Goal: Transaction & Acquisition: Purchase product/service

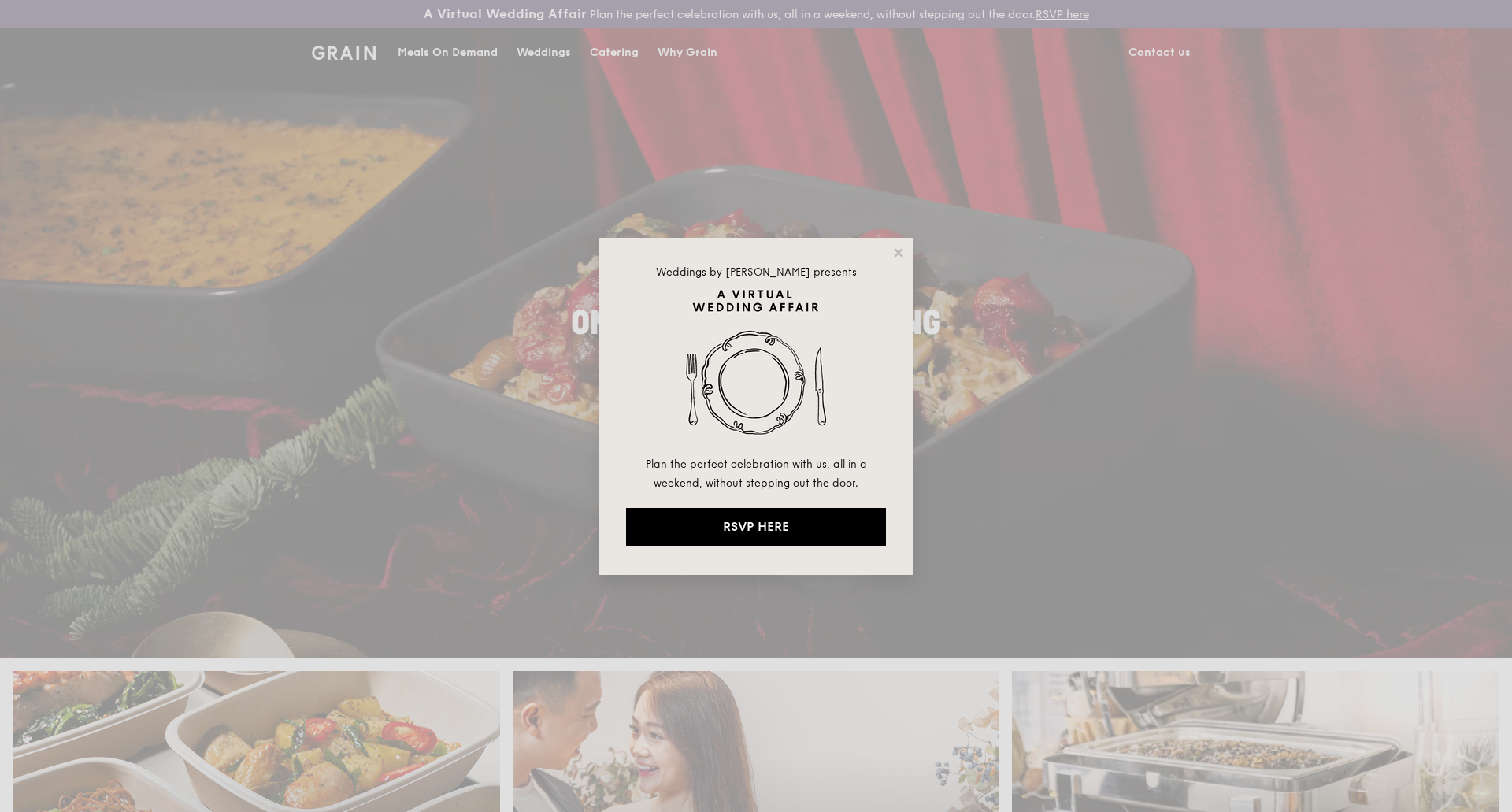
click at [468, 53] on div "Weddings by [PERSON_NAME] presents Plan the perfect celebration with us, all in…" at bounding box center [756, 406] width 1512 height 812
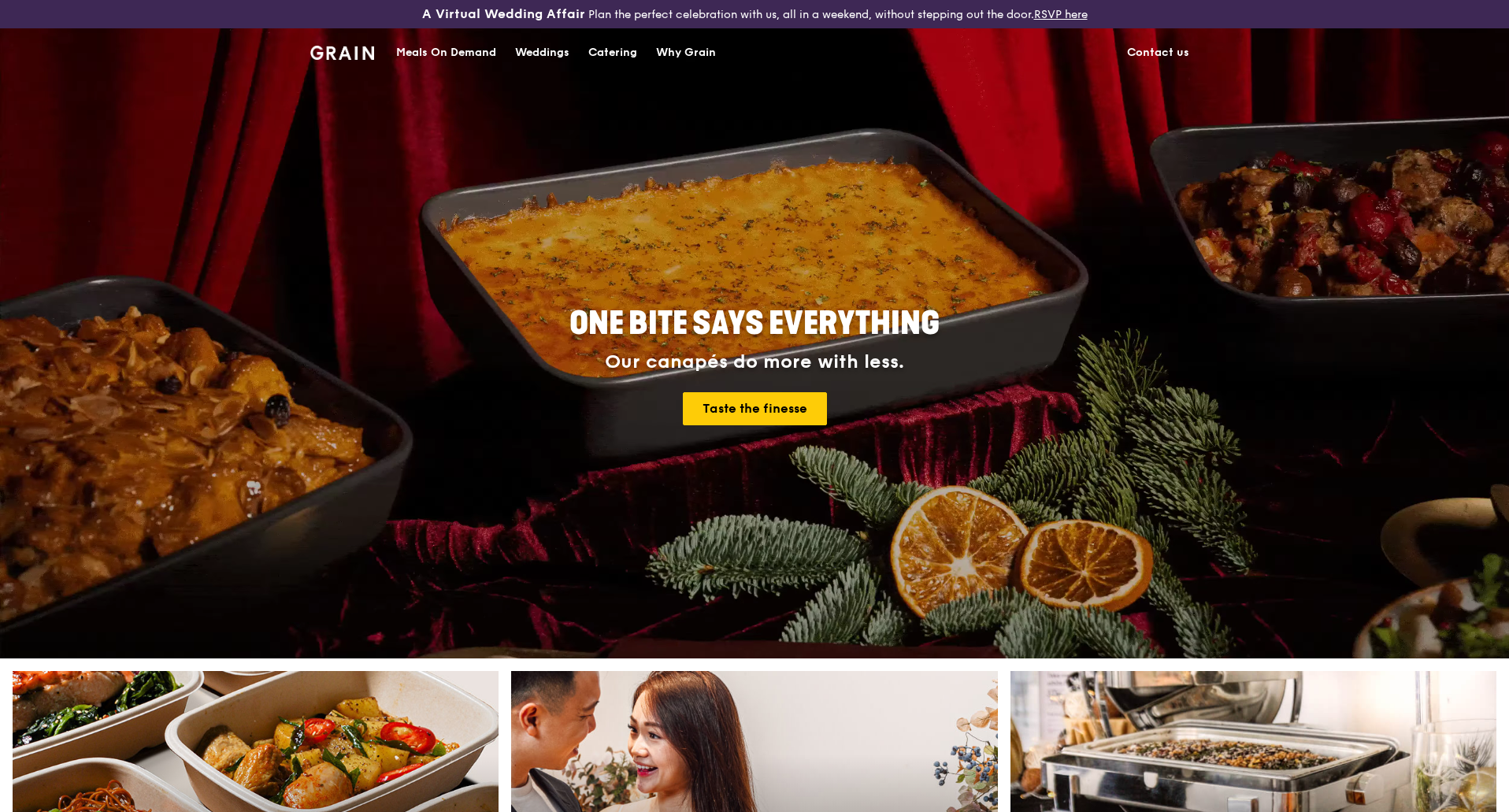
click at [452, 52] on div "Meals On Demand" at bounding box center [446, 53] width 100 height 48
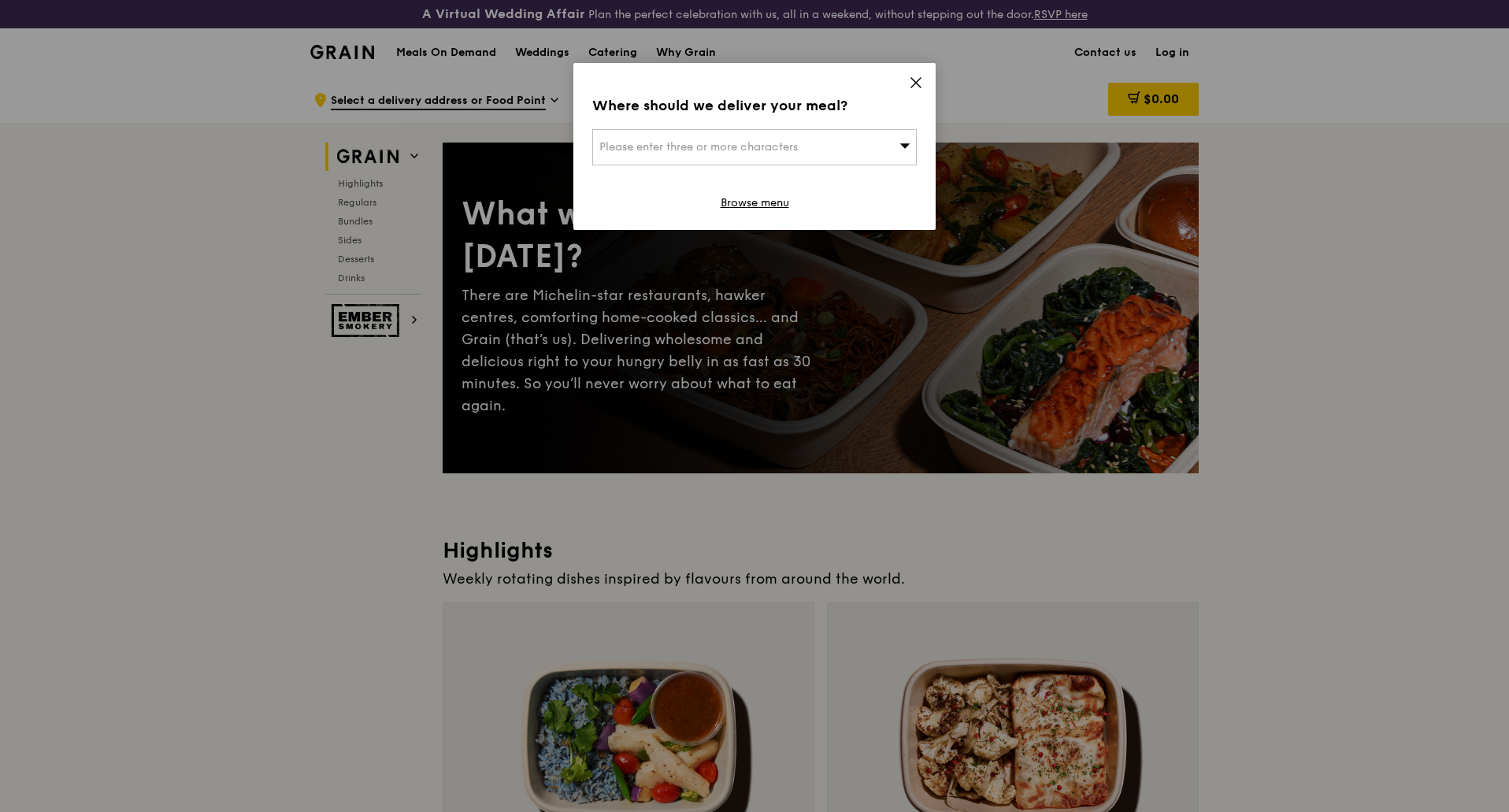
click at [913, 89] on span at bounding box center [916, 84] width 14 height 17
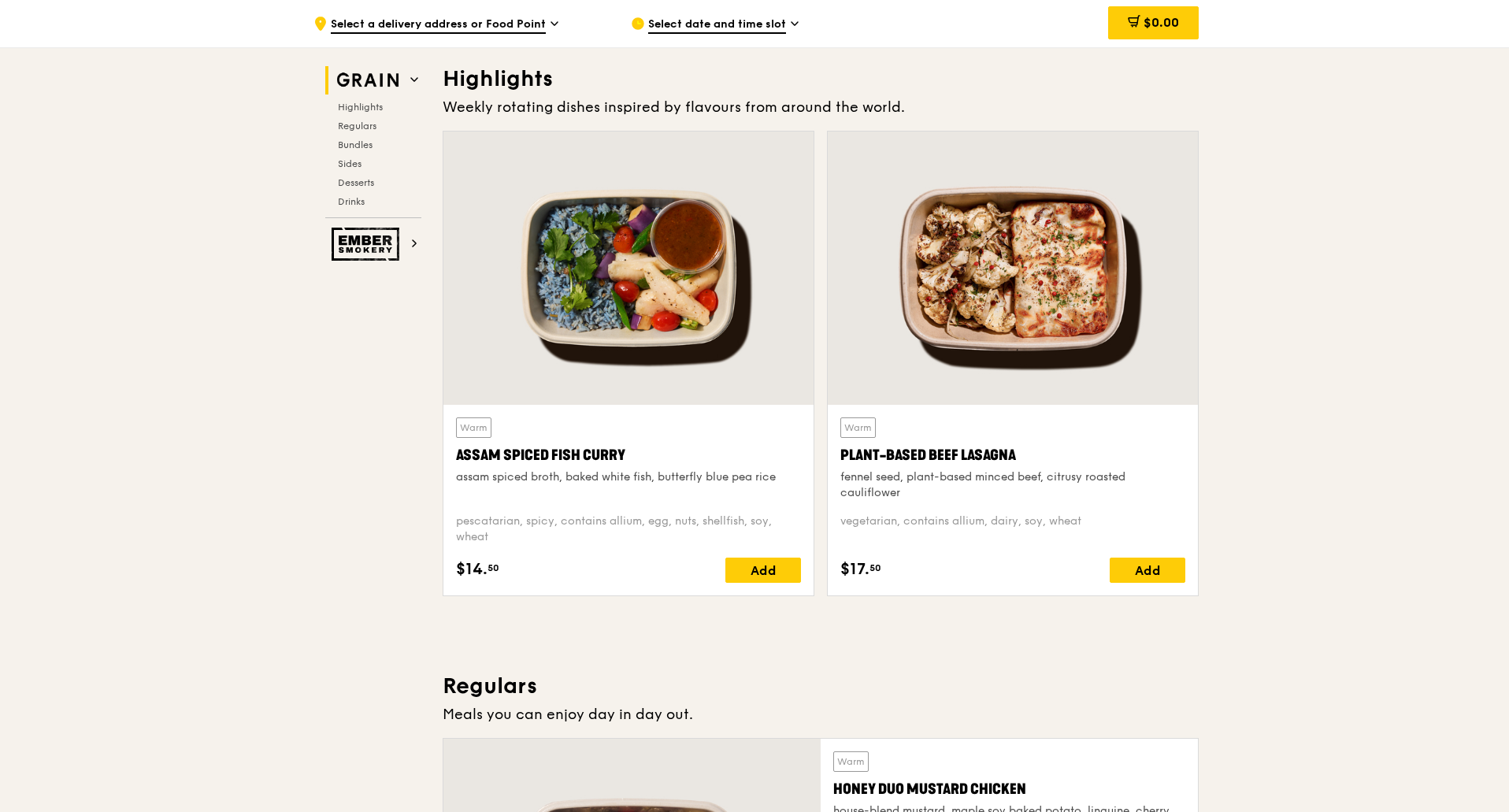
scroll to position [473, 0]
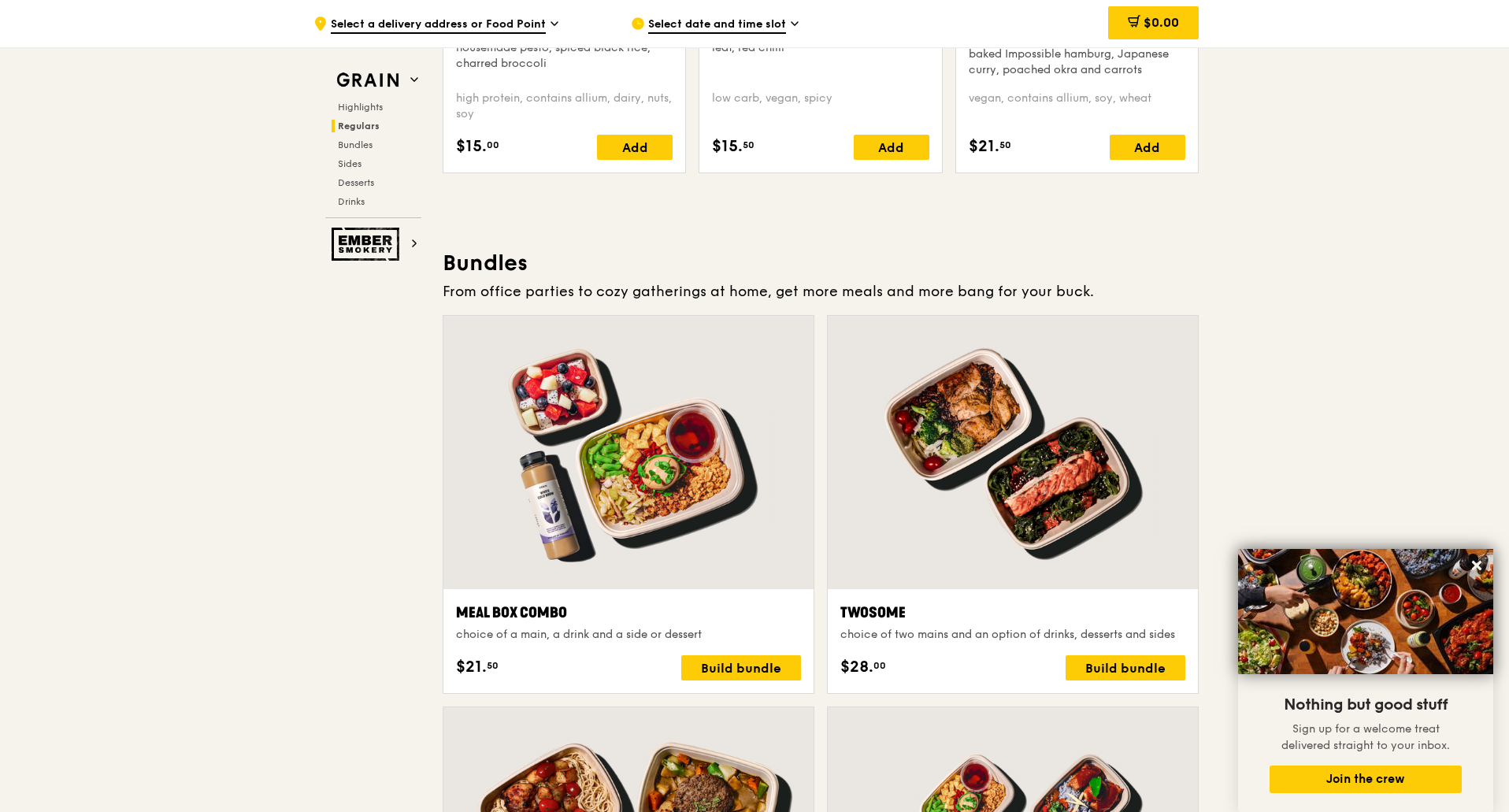
scroll to position [2520, 0]
